Goal: Navigation & Orientation: Find specific page/section

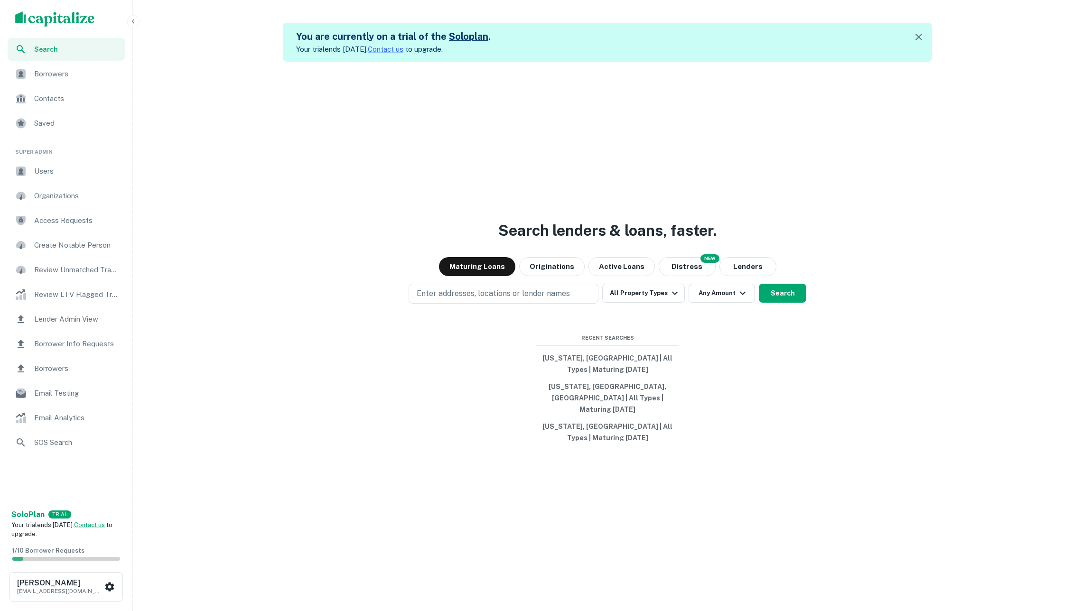
click at [85, 67] on div "Borrowers" at bounding box center [66, 74] width 117 height 23
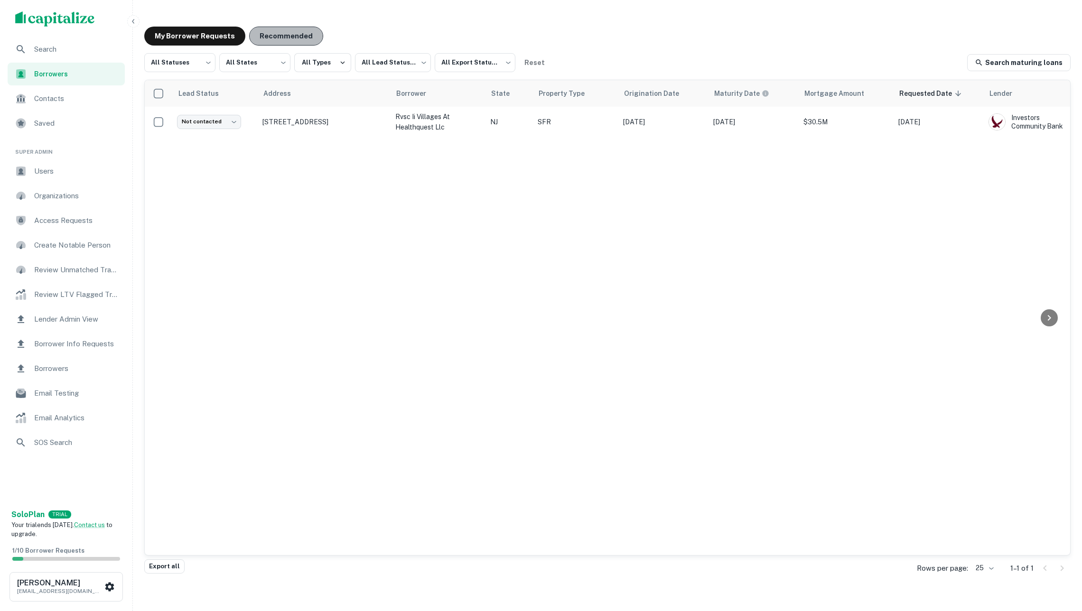
click at [293, 37] on button "Recommended" at bounding box center [286, 36] width 74 height 19
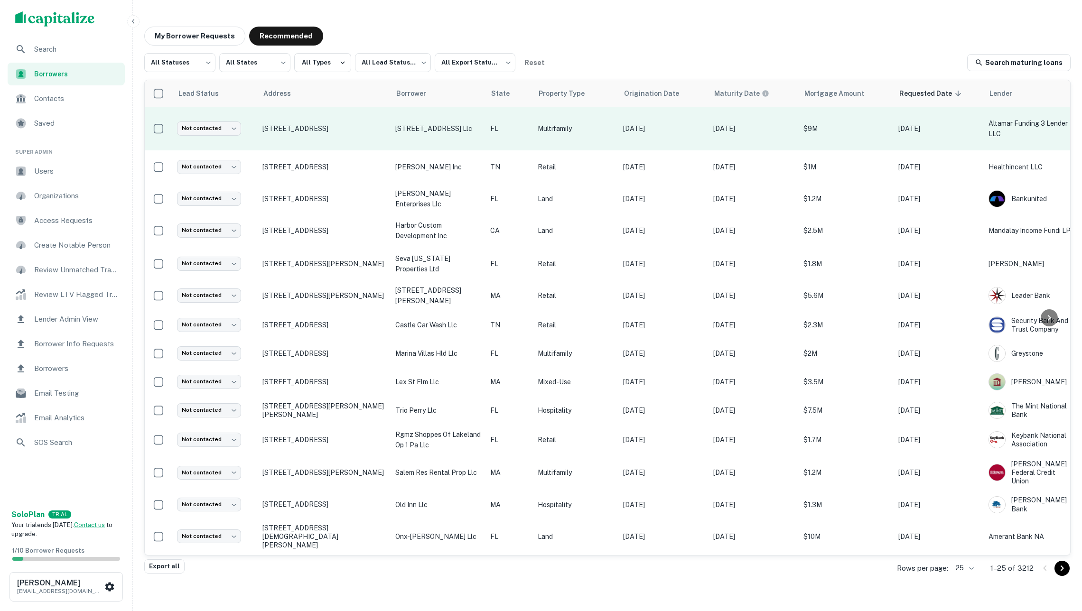
click at [424, 137] on td "2472 sw 10 street llc" at bounding box center [438, 129] width 95 height 44
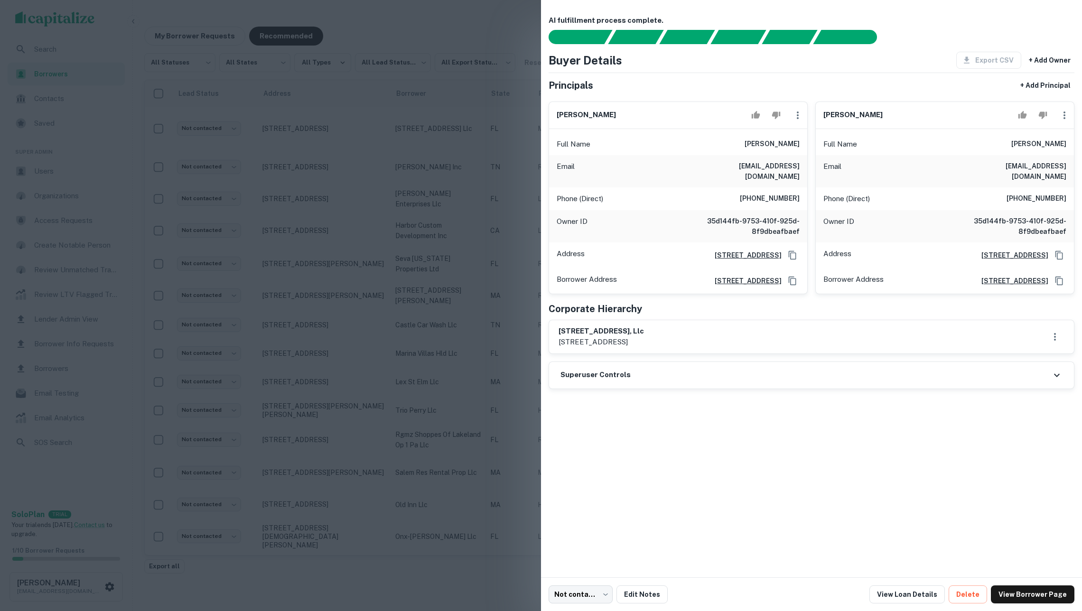
click at [446, 166] on div at bounding box center [541, 305] width 1082 height 611
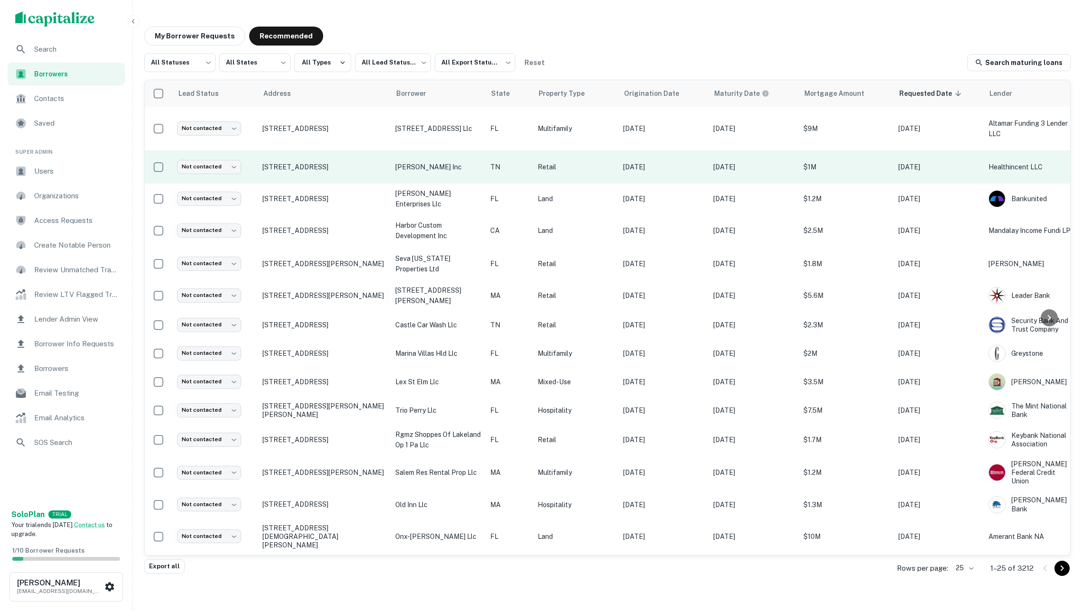
click at [434, 167] on p "herrera hdez inc" at bounding box center [437, 167] width 85 height 10
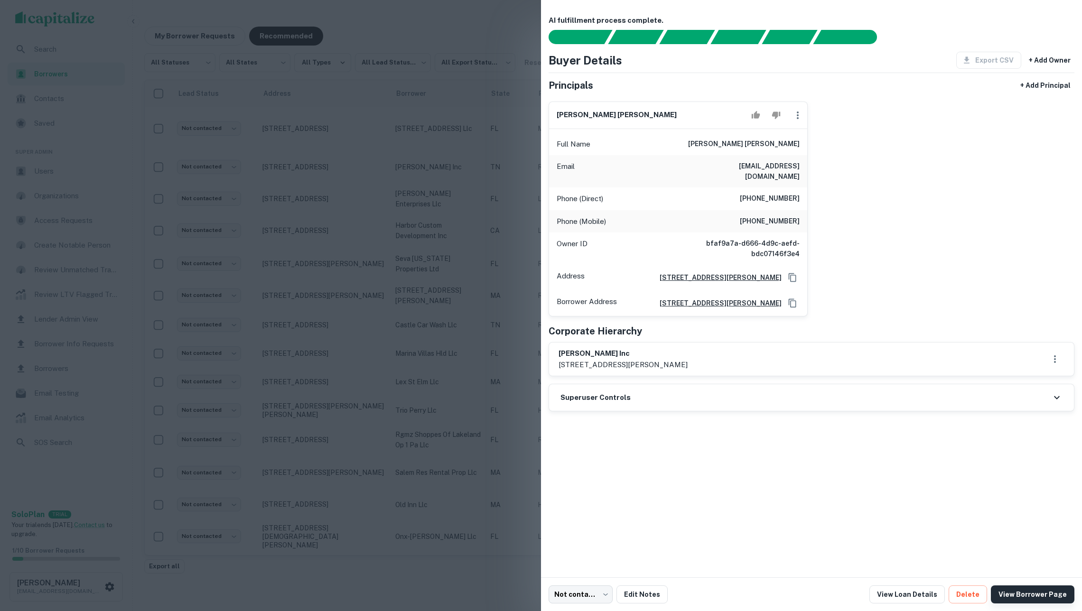
click at [1014, 594] on link "View Borrower Page" at bounding box center [1033, 595] width 84 height 18
click at [458, 76] on div at bounding box center [541, 305] width 1082 height 611
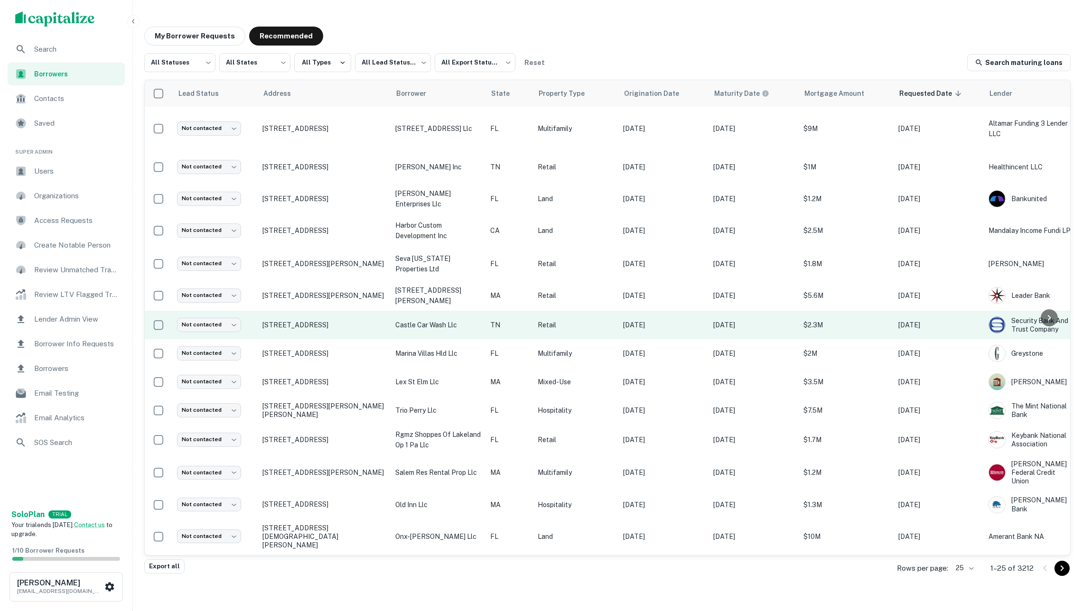
click at [472, 322] on p "castle car wash llc" at bounding box center [437, 325] width 85 height 10
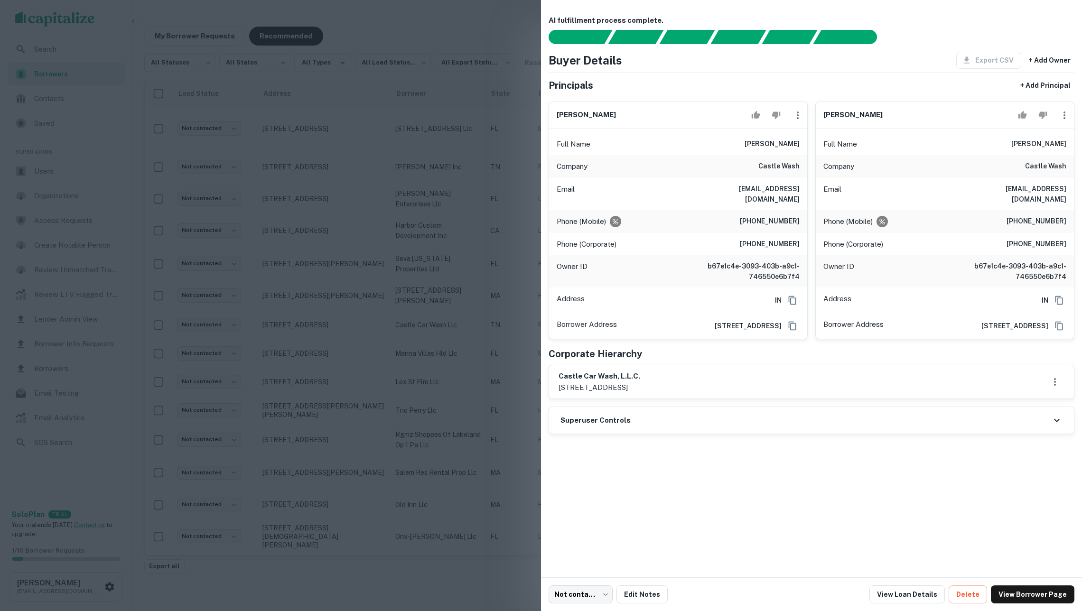
click at [420, 228] on div at bounding box center [541, 305] width 1082 height 611
